Goal: Obtain resource: Download file/media

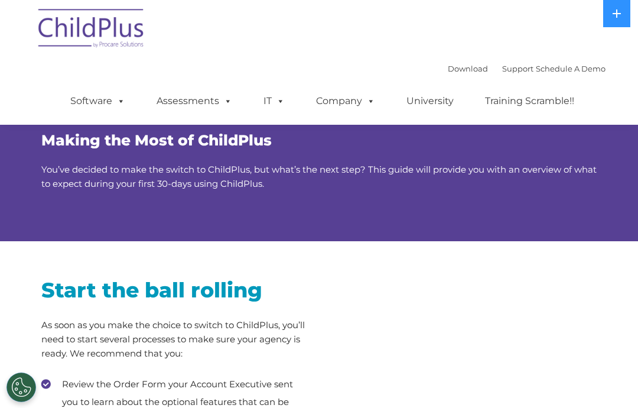
scroll to position [1872, 0]
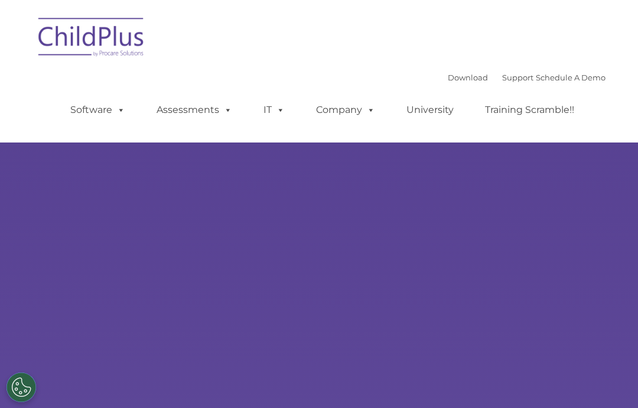
type input ""
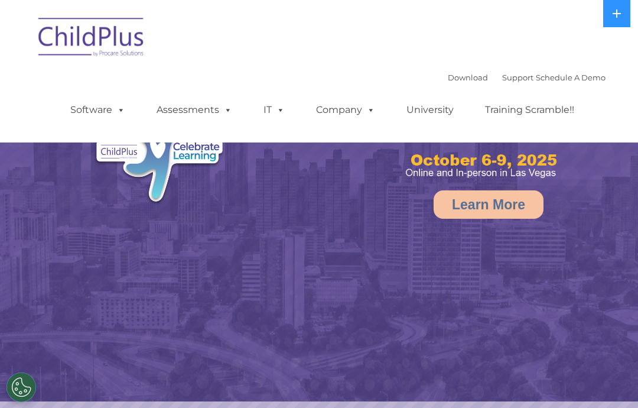
select select "MEDIUM"
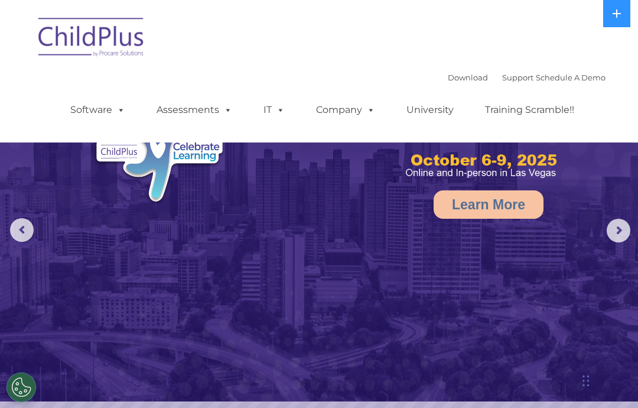
click at [448, 82] on link "Download" at bounding box center [468, 77] width 40 height 9
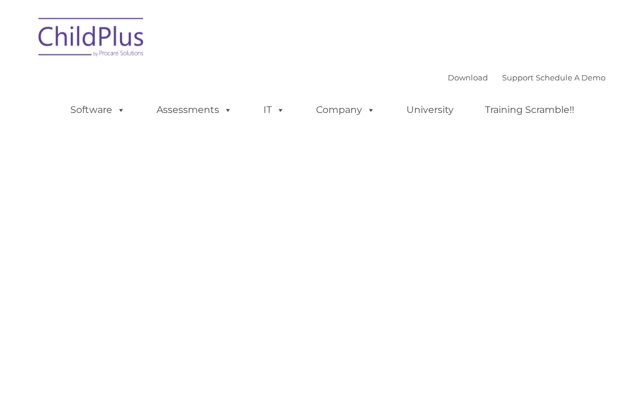
type input ""
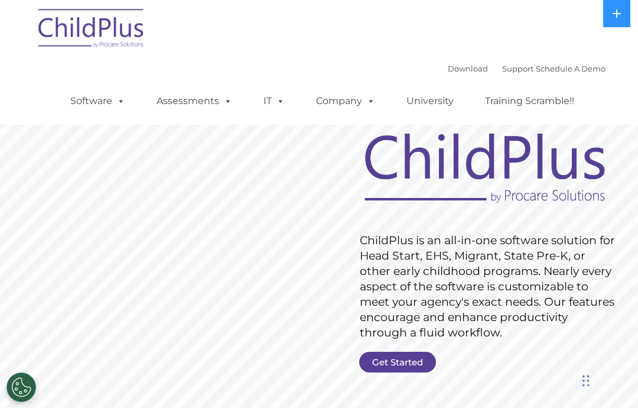
click at [385, 361] on link "Get Started" at bounding box center [397, 361] width 77 height 21
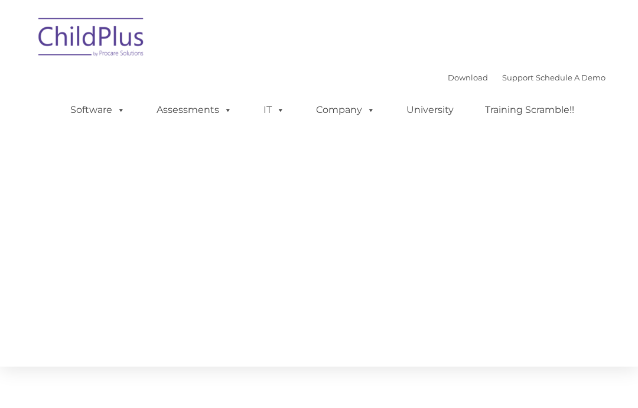
type input ""
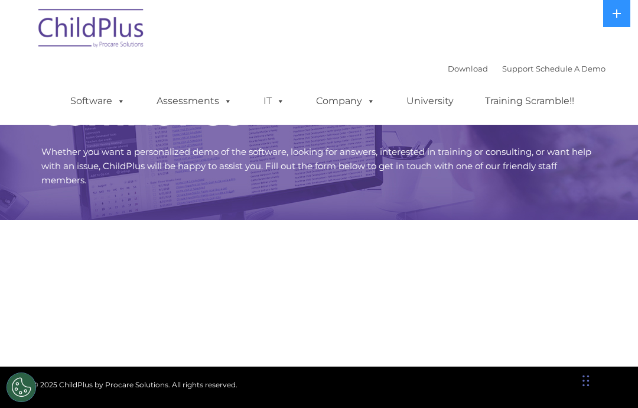
select select "MEDIUM"
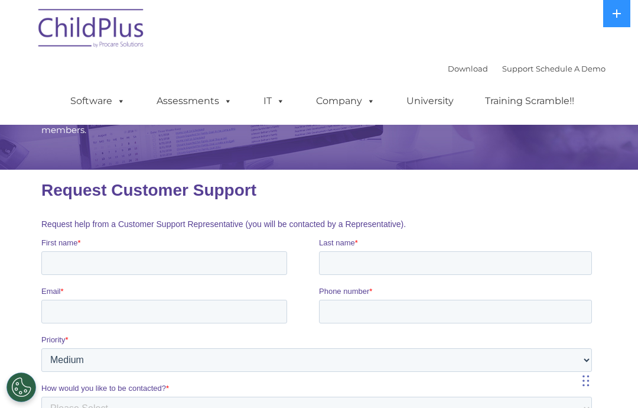
scroll to position [48, 0]
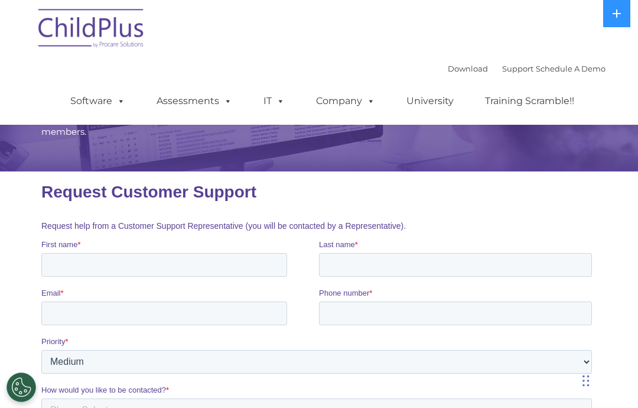
click at [450, 73] on link "Download" at bounding box center [468, 68] width 40 height 9
